Goal: Information Seeking & Learning: Learn about a topic

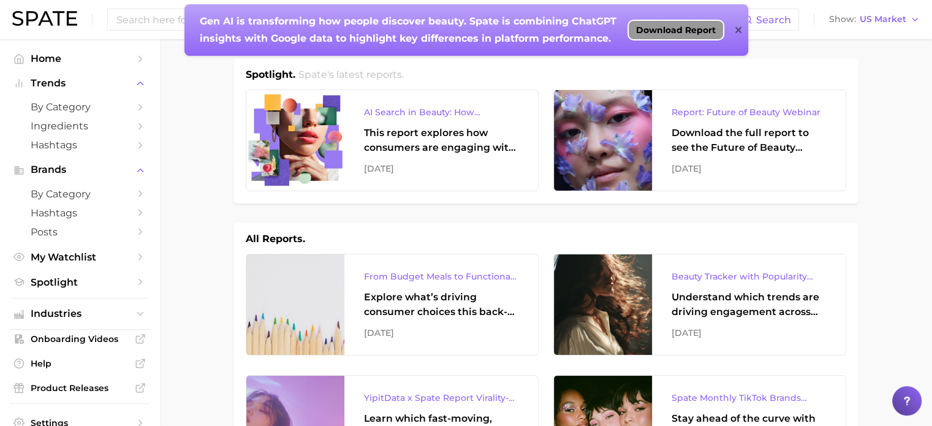
click at [698, 36] on div "Download Report" at bounding box center [676, 29] width 87 height 17
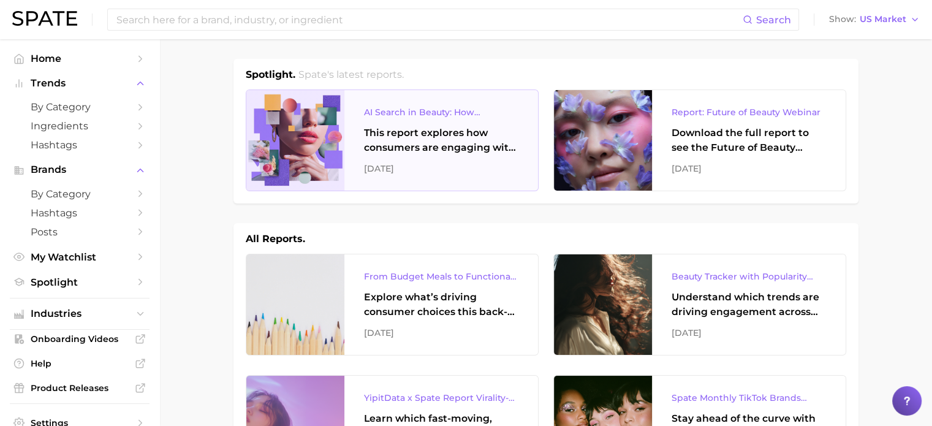
click at [415, 142] on div "This report explores how consumers are engaging with AI-powered search tools — …" at bounding box center [441, 140] width 154 height 29
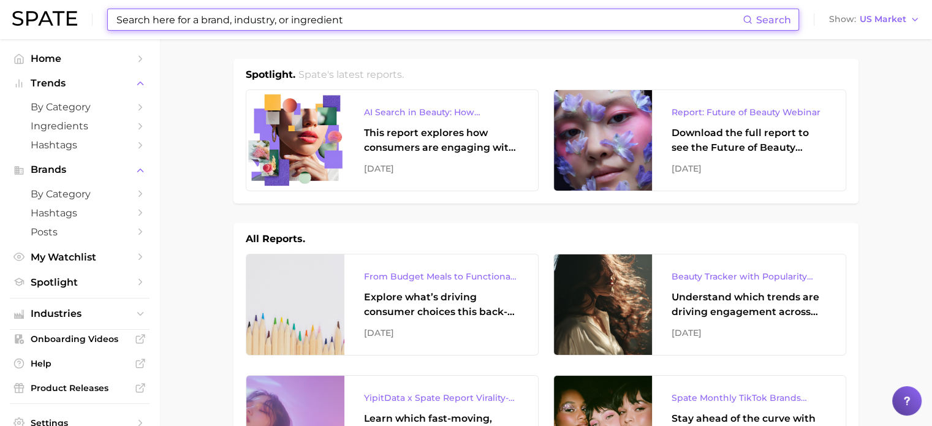
click at [208, 20] on input at bounding box center [429, 19] width 628 height 21
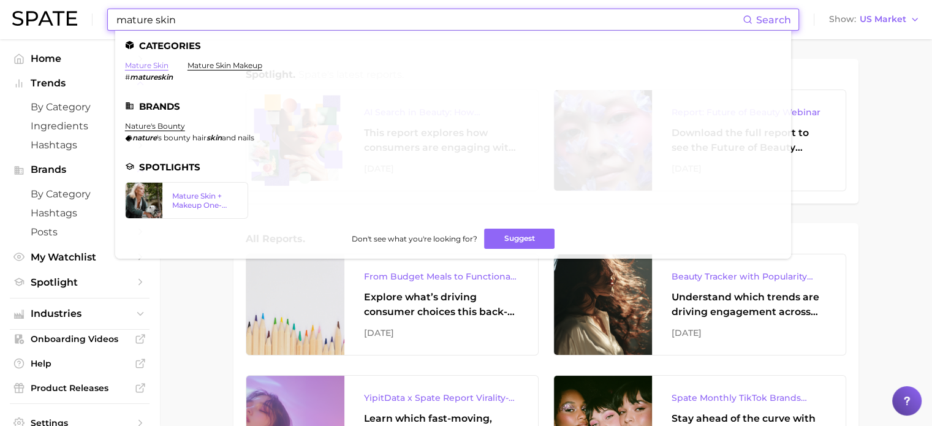
type input "mature skin"
click at [137, 70] on link "mature skin" at bounding box center [147, 65] width 44 height 9
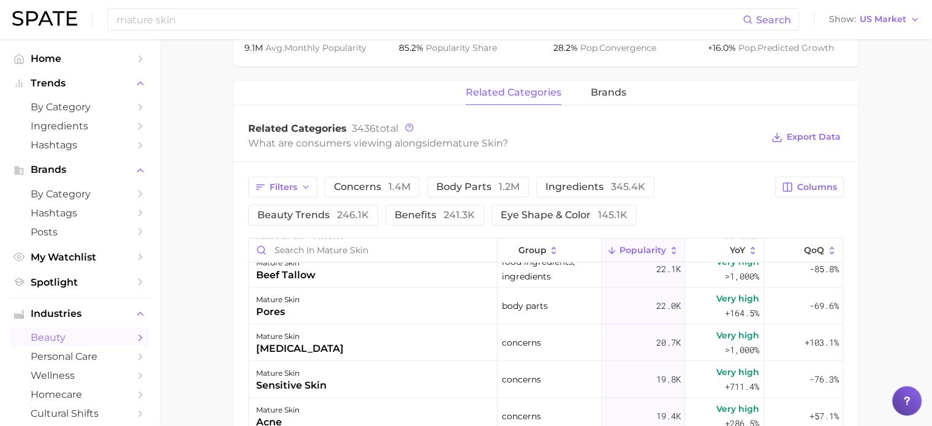
scroll to position [1103, 0]
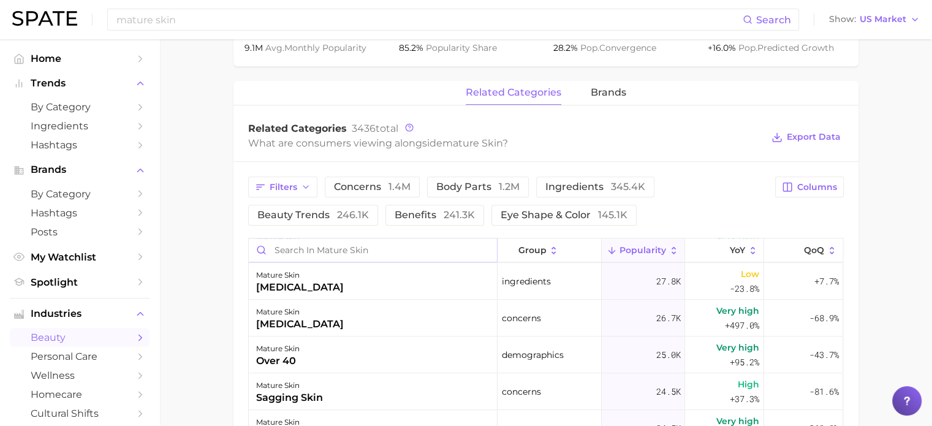
click at [368, 247] on input "Search in mature skin" at bounding box center [373, 249] width 248 height 23
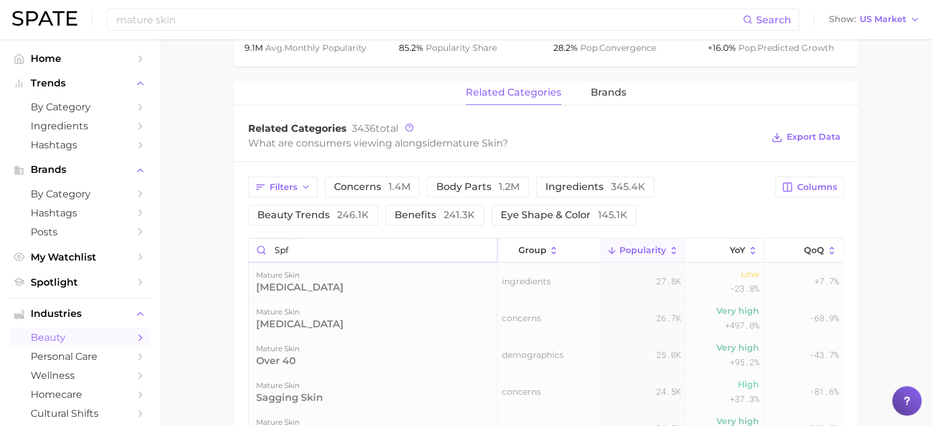
scroll to position [0, 0]
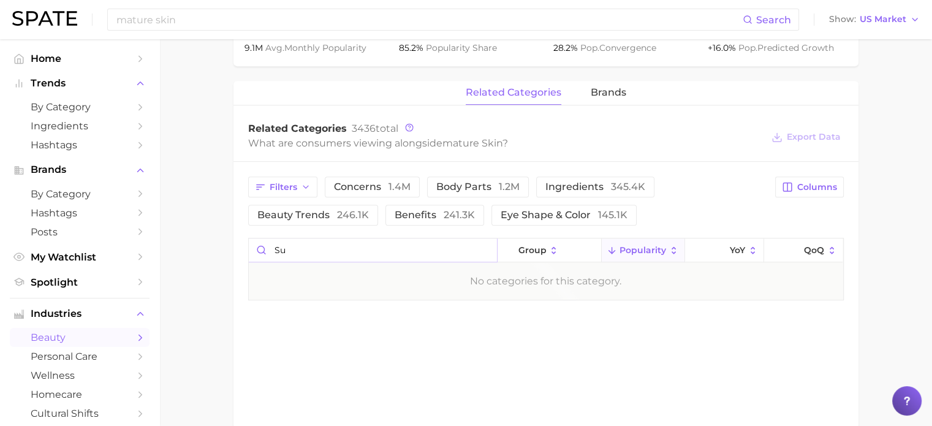
type input "s"
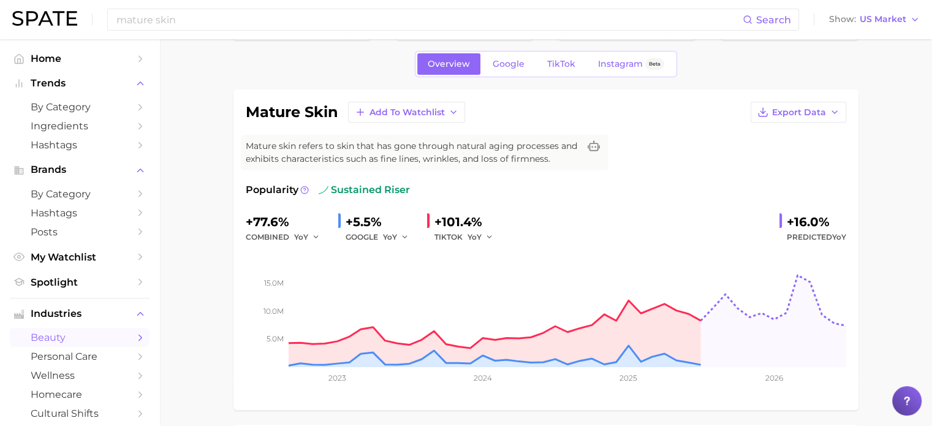
scroll to position [61, 0]
